Goal: Information Seeking & Learning: Learn about a topic

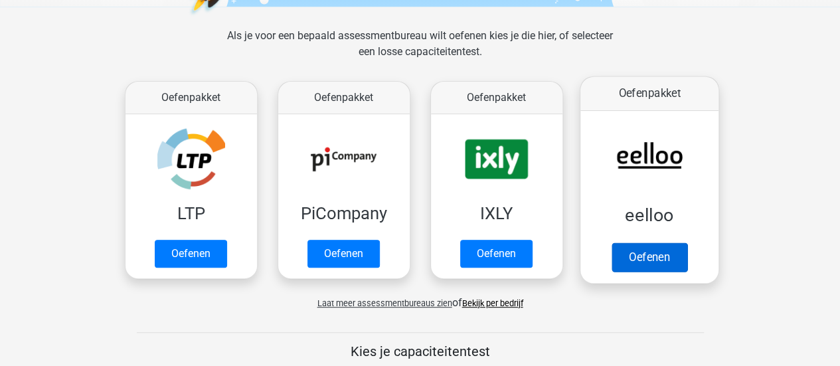
scroll to position [202, 0]
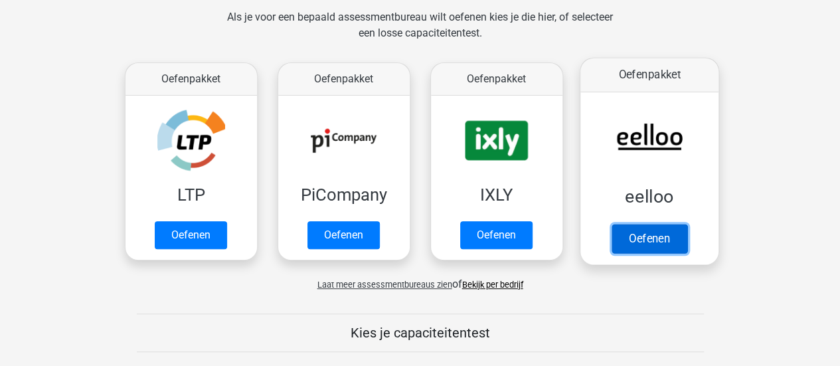
click at [662, 250] on link "Oefenen" at bounding box center [649, 238] width 76 height 29
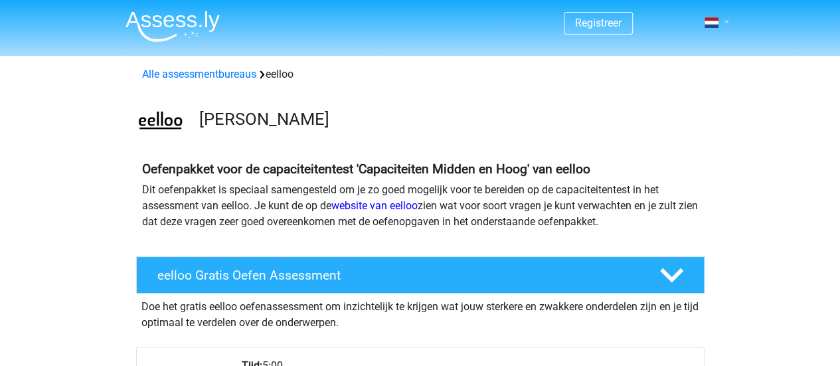
click at [726, 23] on link at bounding box center [713, 23] width 27 height 16
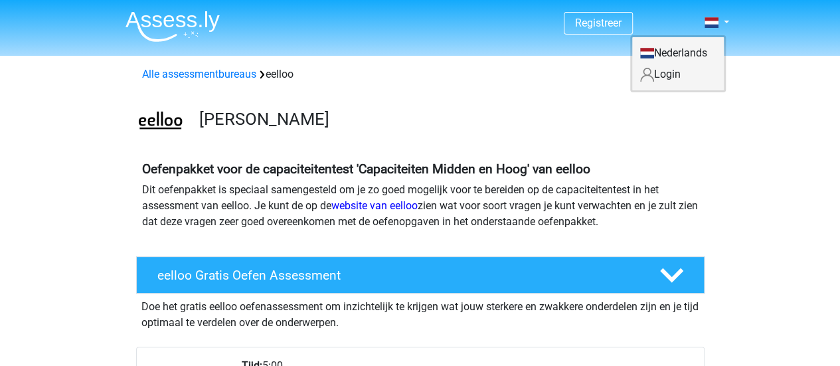
click at [676, 67] on link "Login" at bounding box center [678, 74] width 92 height 21
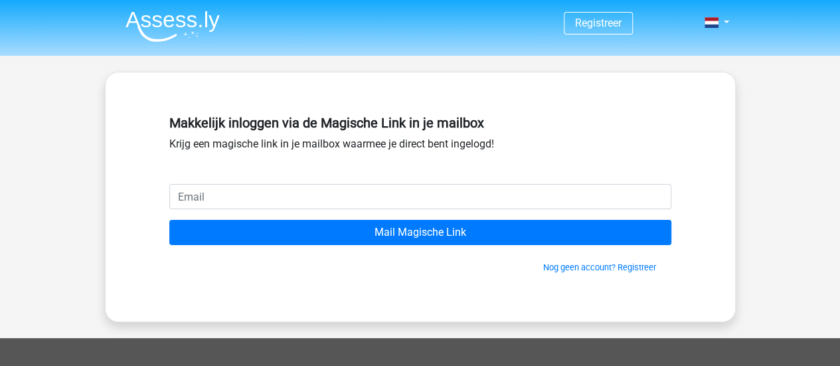
click at [357, 192] on input "email" at bounding box center [420, 196] width 502 height 25
type input "[EMAIL_ADDRESS][DOMAIN_NAME]"
click at [169, 220] on input "Mail Magische Link" at bounding box center [420, 232] width 502 height 25
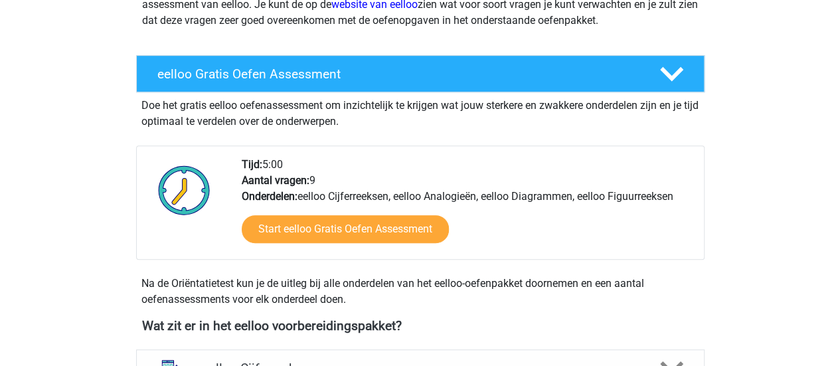
scroll to position [563, 0]
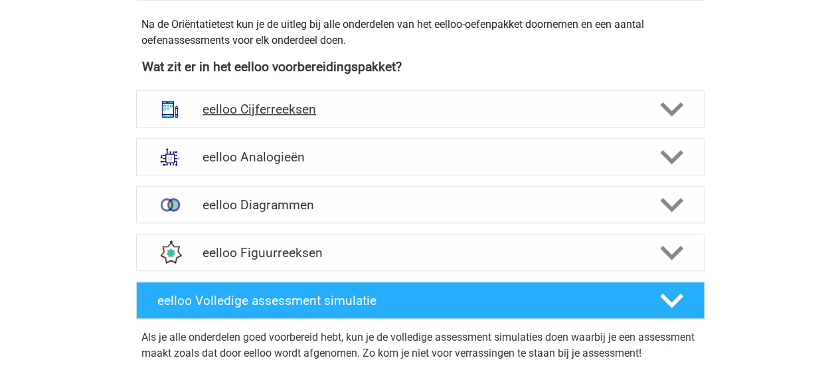
click at [569, 119] on div "eelloo Cijferreeksen" at bounding box center [420, 108] width 569 height 37
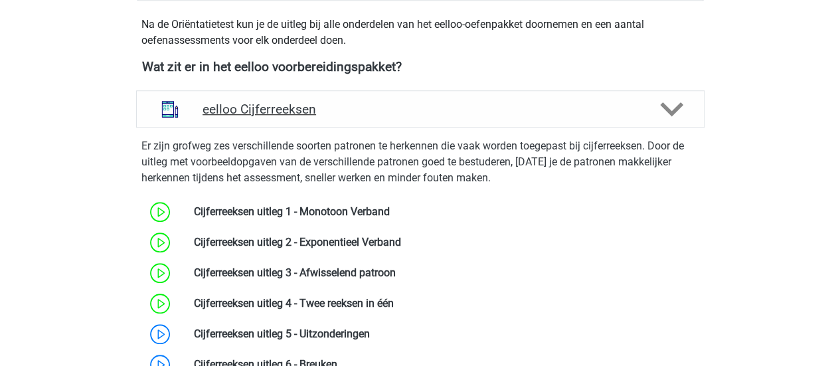
click at [569, 119] on div "eelloo Cijferreeksen" at bounding box center [420, 108] width 569 height 37
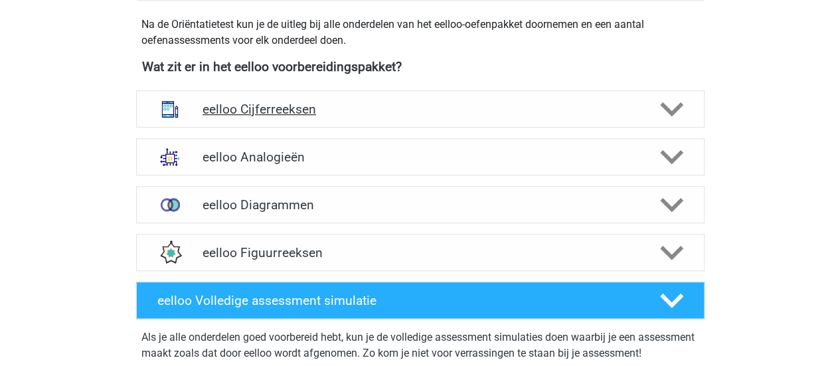
click at [569, 119] on div "eelloo Cijferreeksen" at bounding box center [420, 108] width 569 height 37
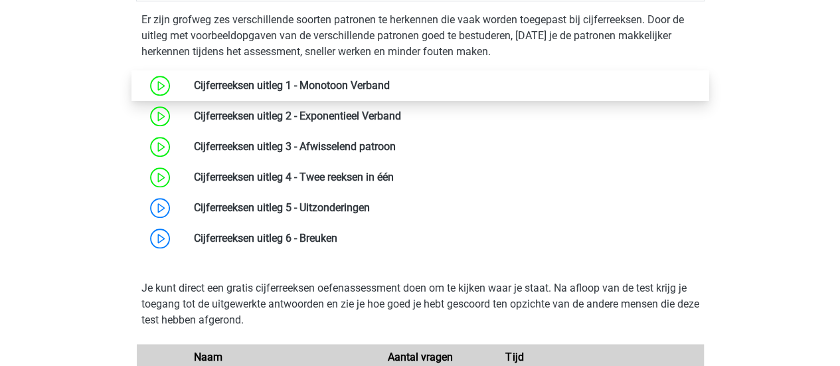
scroll to position [690, 0]
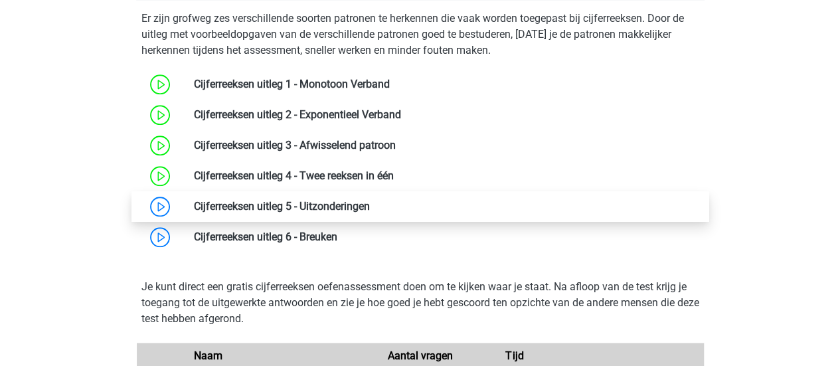
click at [370, 201] on link at bounding box center [370, 206] width 0 height 13
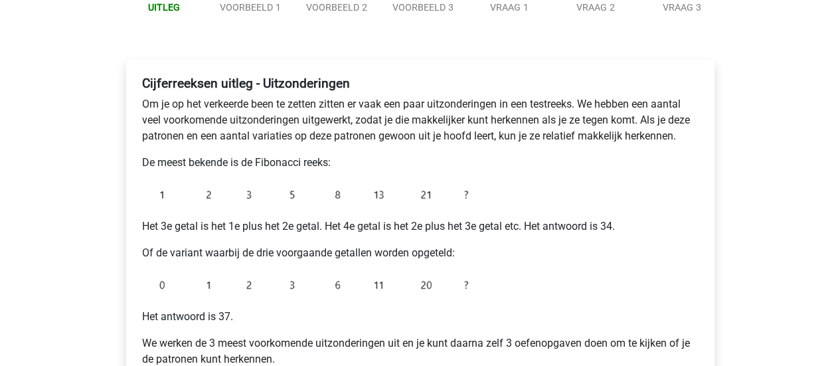
scroll to position [170, 0]
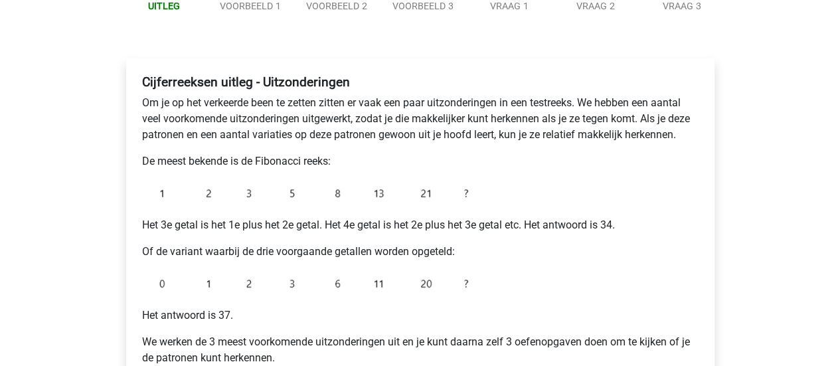
click at [403, 140] on p "Om je op het verkeerde been te zetten zitten er vaak een paar uitzonderingen in…" at bounding box center [420, 119] width 557 height 48
click at [388, 146] on div "Cijferreeksen uitleg - Uitzonderingen Om je op het verkeerde been te zetten zit…" at bounding box center [420, 225] width 567 height 313
click at [363, 160] on p "De meest bekende is de Fibonacci reeks:" at bounding box center [420, 161] width 557 height 16
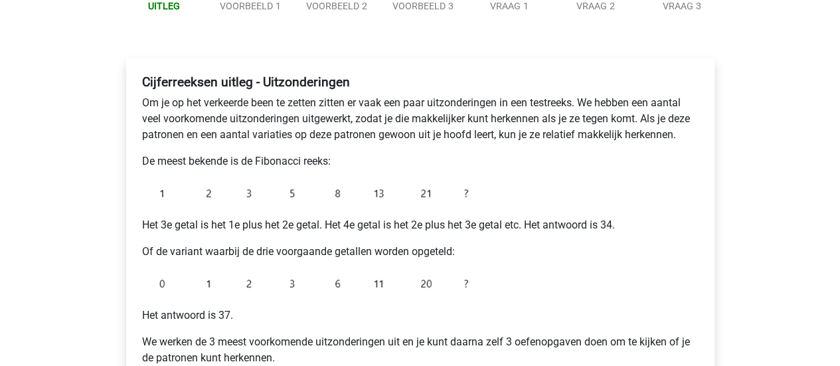
click at [363, 160] on p "De meest bekende is de Fibonacci reeks:" at bounding box center [420, 161] width 557 height 16
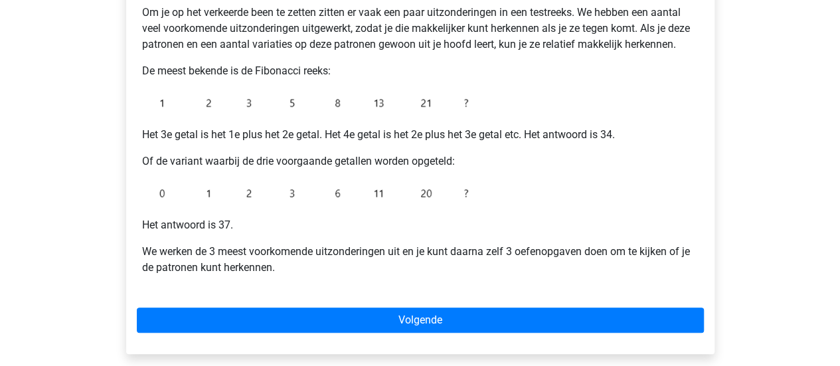
scroll to position [261, 0]
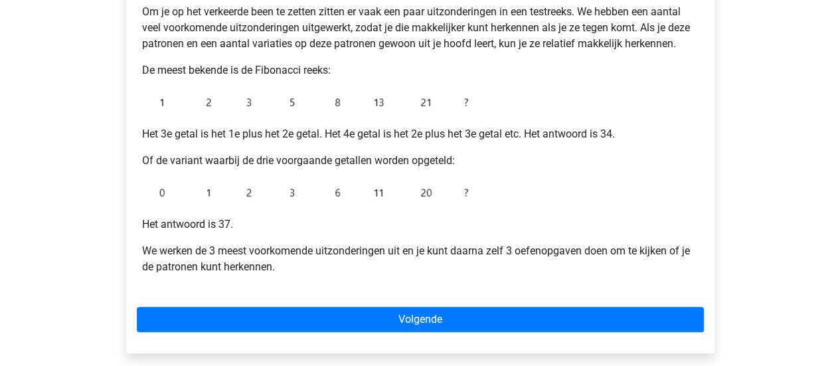
click at [513, 196] on div "Cijferreeksen uitleg - Uitzonderingen Om je op het verkeerde been te zetten zit…" at bounding box center [420, 134] width 567 height 313
click at [535, 199] on div "Cijferreeksen uitleg - Uitzonderingen Om je op het verkeerde been te zetten zit…" at bounding box center [420, 134] width 567 height 313
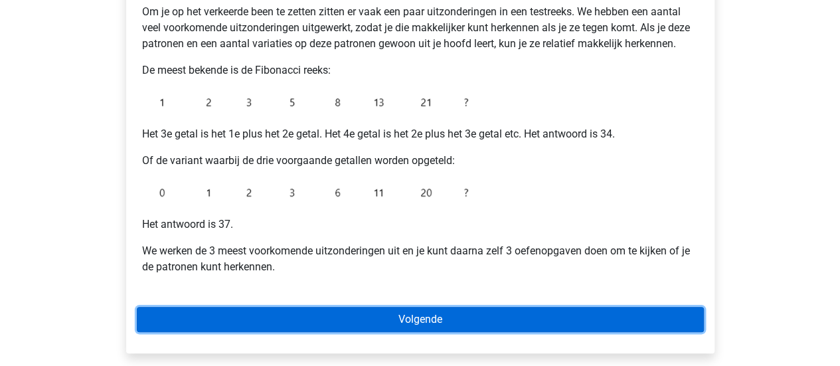
click at [407, 322] on link "Volgende" at bounding box center [420, 319] width 567 height 25
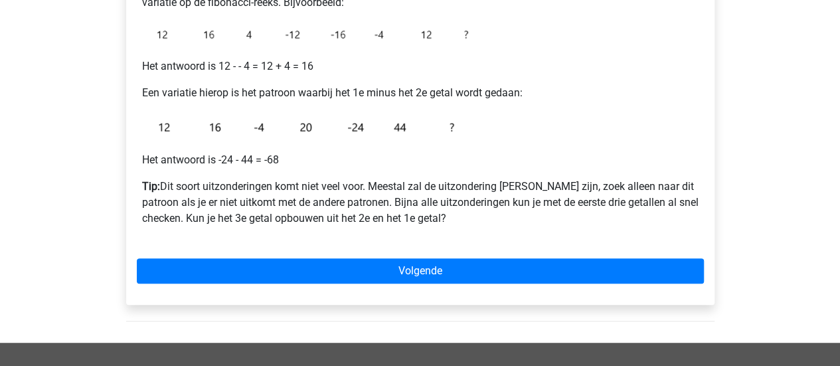
scroll to position [269, 0]
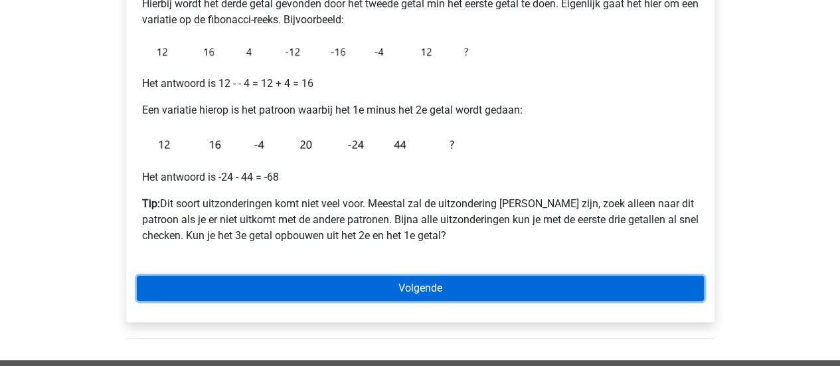
click at [442, 298] on link "Volgende" at bounding box center [420, 288] width 567 height 25
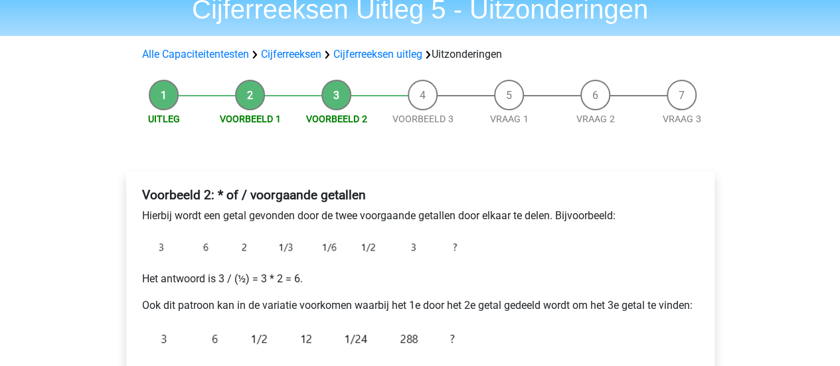
scroll to position [56, 0]
click at [442, 298] on p "Ook dit patroon kan in de variatie voorkomen waarbij het 1e door het 2e getal g…" at bounding box center [420, 306] width 557 height 16
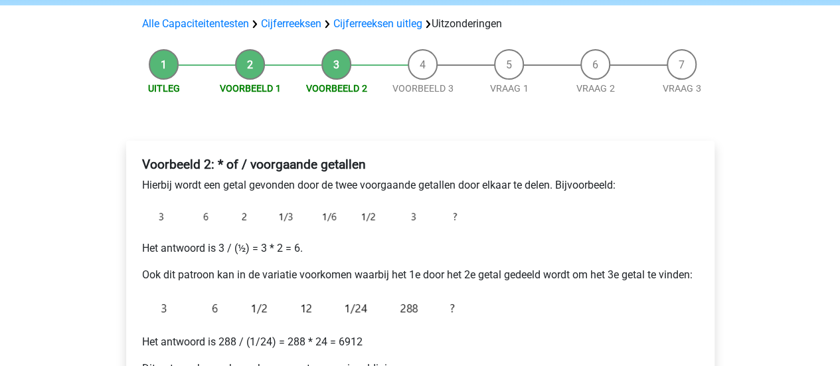
scroll to position [86, 0]
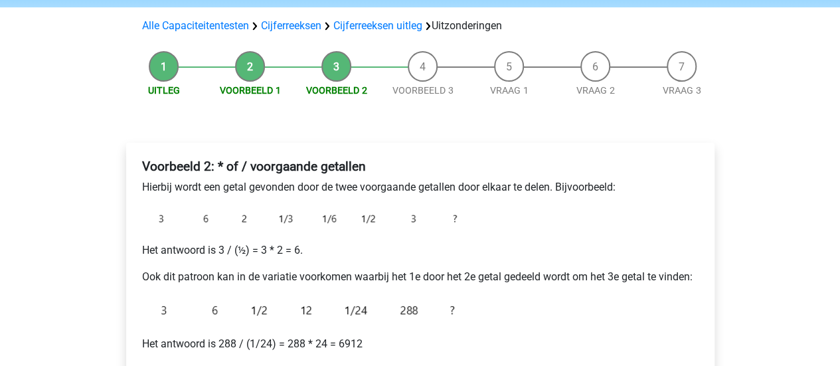
click at [605, 265] on div "Voorbeeld 2: * of / voorgaande getallen Hierbij wordt een getal gevonden door d…" at bounding box center [420, 340] width 567 height 374
